Goal: Task Accomplishment & Management: Complete application form

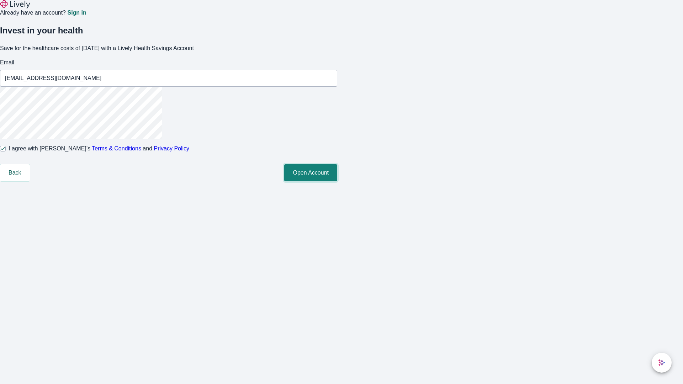
click at [337, 181] on button "Open Account" at bounding box center [310, 172] width 53 height 17
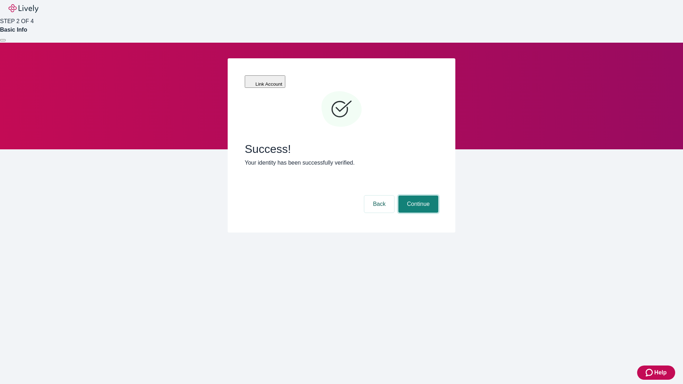
click at [417, 196] on button "Continue" at bounding box center [418, 204] width 40 height 17
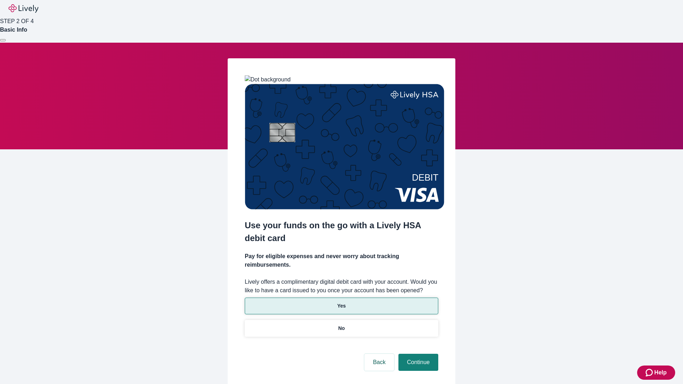
click at [341, 302] on p "Yes" at bounding box center [341, 305] width 9 height 7
click at [417, 354] on button "Continue" at bounding box center [418, 362] width 40 height 17
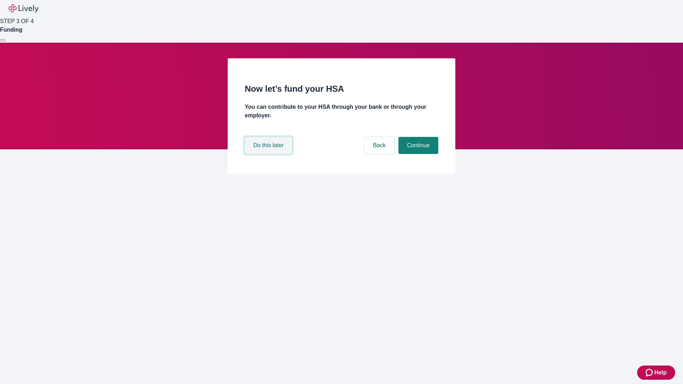
click at [269, 154] on button "Do this later" at bounding box center [268, 145] width 47 height 17
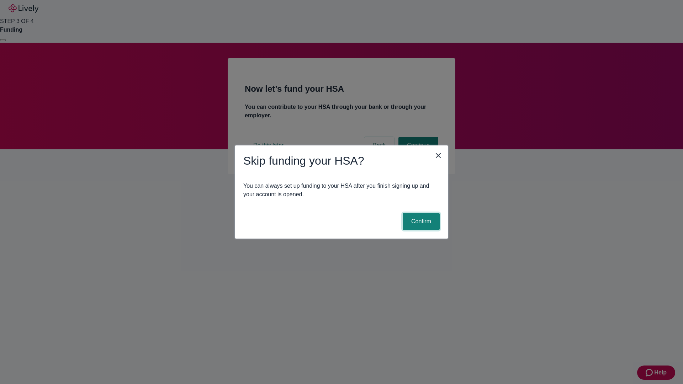
click at [420, 221] on button "Confirm" at bounding box center [420, 221] width 37 height 17
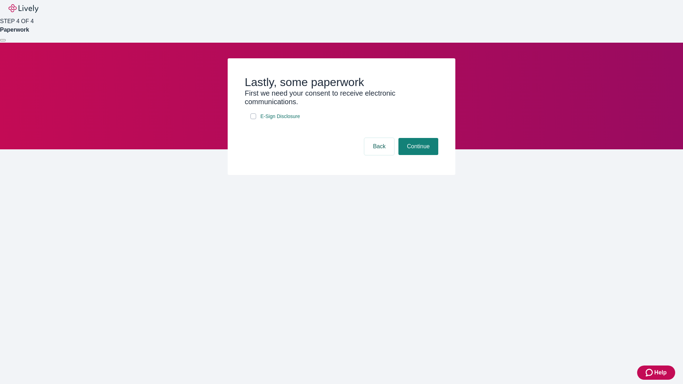
click at [253, 119] on input "E-Sign Disclosure" at bounding box center [253, 116] width 6 height 6
checkbox input "true"
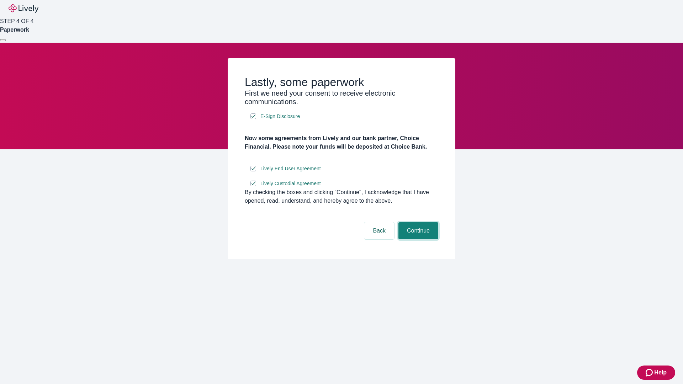
click at [417, 239] on button "Continue" at bounding box center [418, 230] width 40 height 17
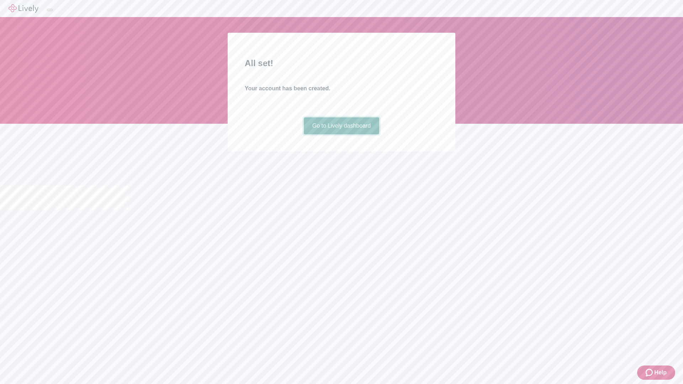
click at [341, 134] on link "Go to Lively dashboard" at bounding box center [342, 125] width 76 height 17
